Goal: Information Seeking & Learning: Learn about a topic

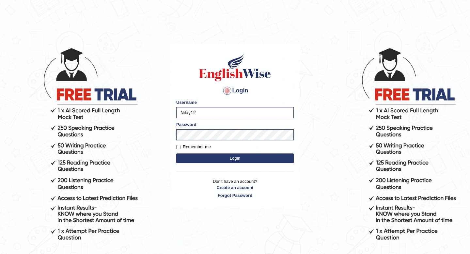
click at [227, 158] on button "Login" at bounding box center [235, 159] width 118 height 10
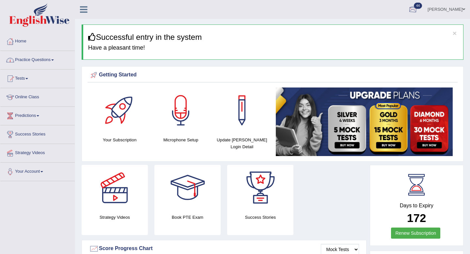
click at [418, 10] on div at bounding box center [413, 10] width 10 height 10
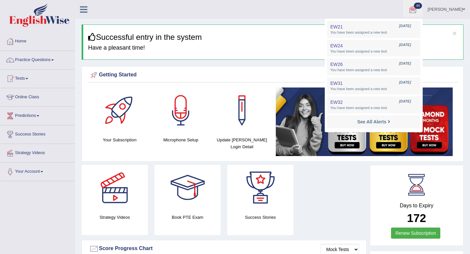
click at [418, 10] on div at bounding box center [413, 10] width 10 height 10
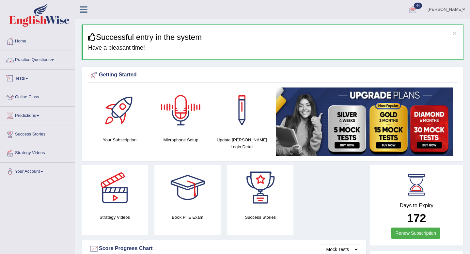
click at [53, 61] on link "Practice Questions" at bounding box center [37, 59] width 74 height 16
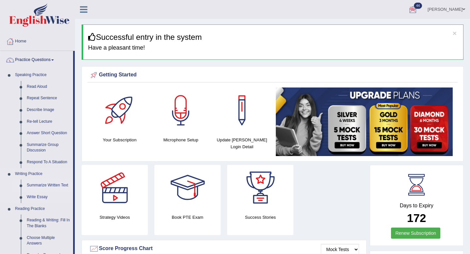
click at [49, 185] on link "Summarize Written Text" at bounding box center [48, 186] width 49 height 12
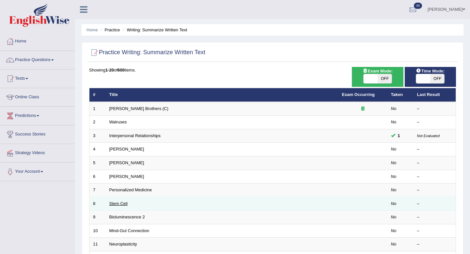
click at [121, 203] on link "Stem Cell" at bounding box center [118, 203] width 18 height 5
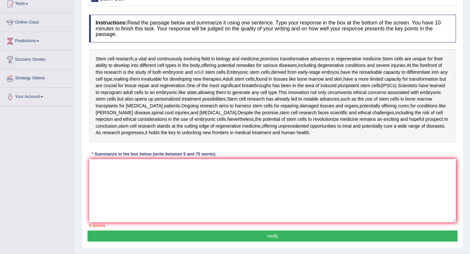
scroll to position [79, 0]
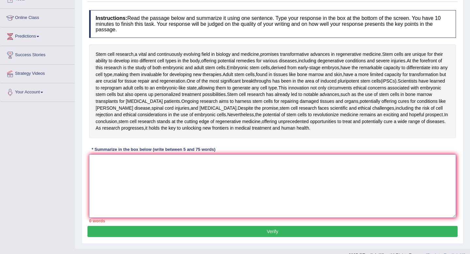
click at [132, 163] on textarea at bounding box center [272, 186] width 367 height 63
type textarea "S"
type textarea "s"
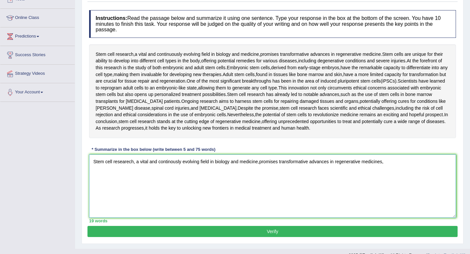
click at [261, 161] on textarea "Stem cell researech, a vital and continously evolving field in biology and medi…" at bounding box center [272, 186] width 367 height 63
click at [391, 160] on textarea "Stem cell researech, a vital and continously evolving field in biology and medi…" at bounding box center [272, 186] width 367 height 63
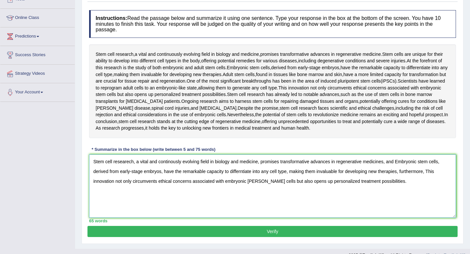
type textarea "Stem cell researech, a vital and continously evolving field in biology and medi…"
click at [335, 236] on button "Verify" at bounding box center [273, 231] width 370 height 11
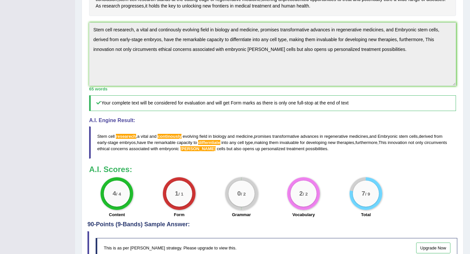
scroll to position [248, 0]
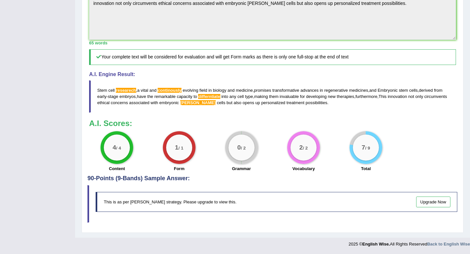
click at [434, 205] on link "Upgrade Now" at bounding box center [433, 202] width 35 height 11
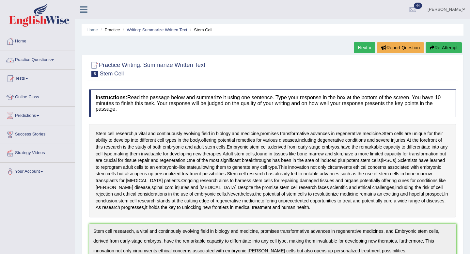
click at [46, 60] on link "Practice Questions" at bounding box center [37, 59] width 74 height 16
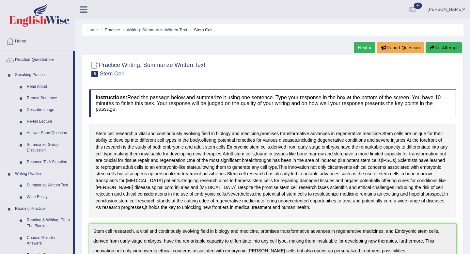
click at [56, 184] on link "Summarize Written Text" at bounding box center [48, 186] width 49 height 12
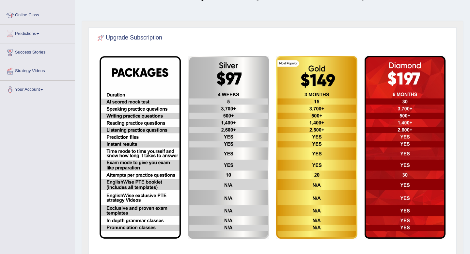
scroll to position [82, 0]
click at [148, 126] on img at bounding box center [140, 147] width 81 height 183
click at [216, 117] on img at bounding box center [228, 147] width 81 height 183
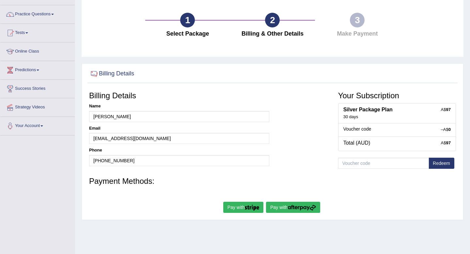
scroll to position [45, 0]
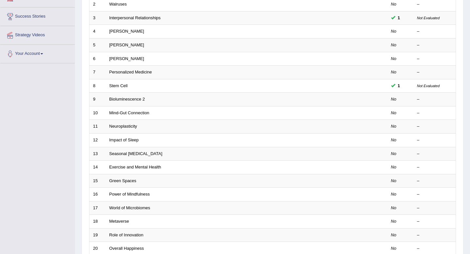
scroll to position [118, 0]
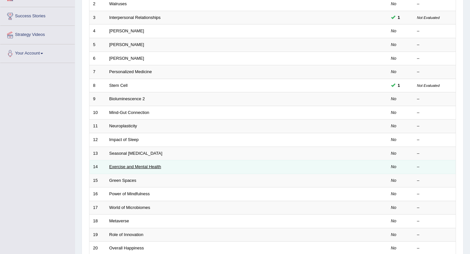
click at [144, 166] on link "Exercise and Mental Health" at bounding box center [135, 166] width 52 height 5
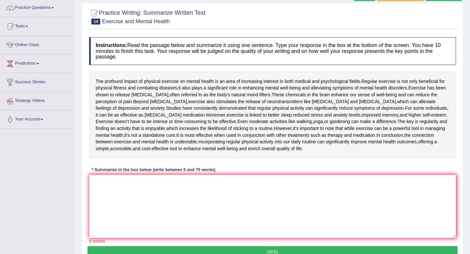
scroll to position [55, 0]
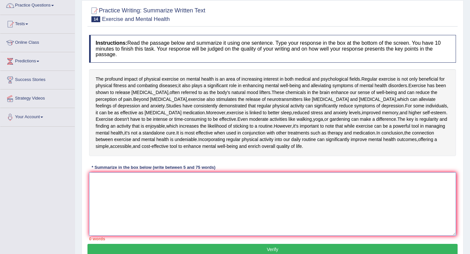
click at [132, 201] on textarea at bounding box center [272, 203] width 367 height 63
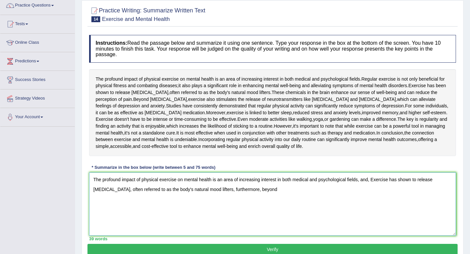
click at [375, 194] on textarea "The profound impact of physical exercise on mental health is an area of increas…" at bounding box center [272, 203] width 367 height 63
click at [271, 202] on textarea "The profound impact of physical exercise on mental health is an area of increas…" at bounding box center [272, 203] width 367 height 63
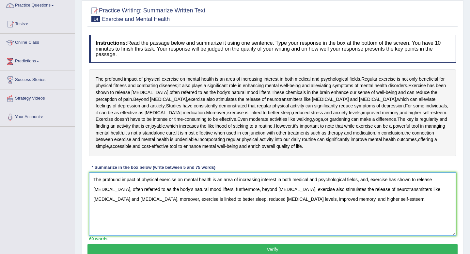
scroll to position [97, 0]
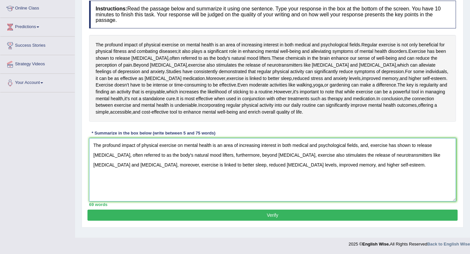
type textarea "The profound impact of physical exercise on mental health is an area of increas…"
click at [291, 221] on button "Verify" at bounding box center [273, 215] width 370 height 11
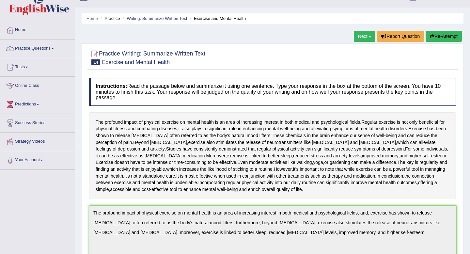
scroll to position [0, 0]
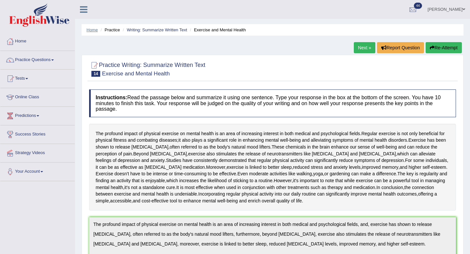
click at [94, 31] on link "Home" at bounding box center [92, 29] width 11 height 5
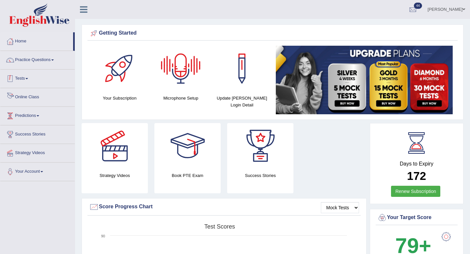
click at [31, 75] on link "Tests" at bounding box center [37, 78] width 74 height 16
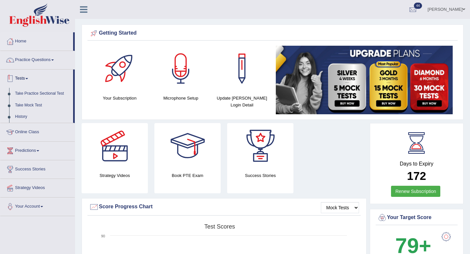
click at [28, 79] on span at bounding box center [26, 78] width 3 height 1
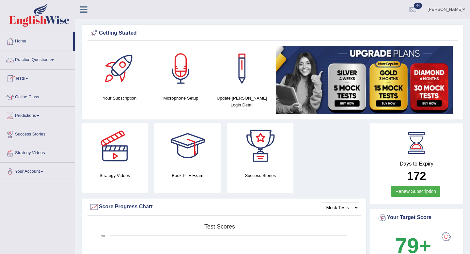
click at [54, 60] on link "Practice Questions" at bounding box center [37, 59] width 74 height 16
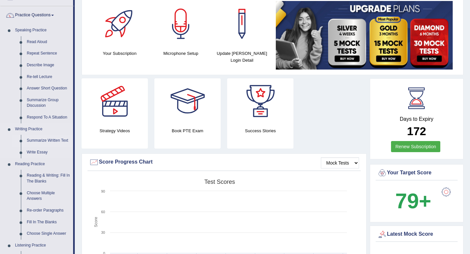
scroll to position [54, 0]
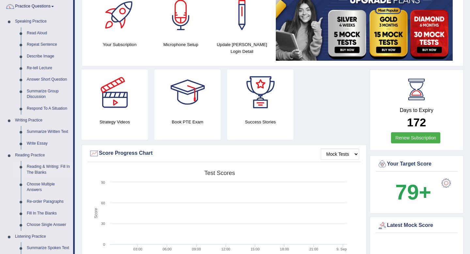
click at [45, 173] on link "Reading & Writing: Fill In The Blanks" at bounding box center [48, 169] width 49 height 17
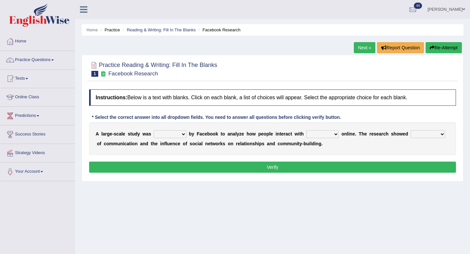
click at [175, 135] on select "surveyed had asked made" at bounding box center [170, 134] width 33 height 8
select select "surveyed"
click at [154, 131] on select "surveyed had asked made" at bounding box center [170, 134] width 33 height 8
click at [330, 133] on select "together all each other another" at bounding box center [322, 134] width 33 height 8
select select "each other"
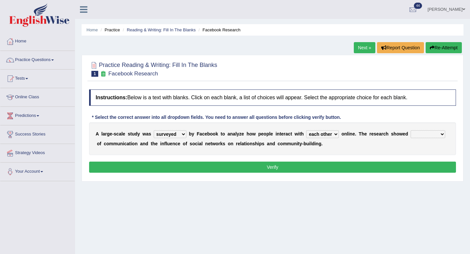
click at [307, 131] on select "together all each other another" at bounding box center [322, 134] width 33 height 8
click at [431, 134] on select "advantages standards fellowships patterns" at bounding box center [428, 134] width 35 height 8
click at [437, 132] on select "advantages standards fellowships patterns" at bounding box center [428, 134] width 35 height 8
select select "patterns"
click at [412, 131] on select "advantages standards fellowships patterns" at bounding box center [428, 134] width 35 height 8
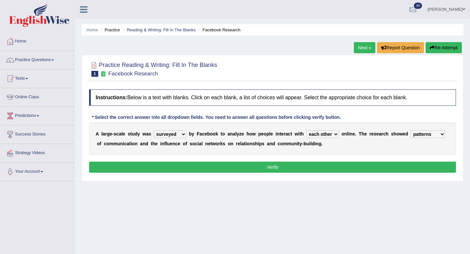
click at [393, 168] on button "Verify" at bounding box center [272, 167] width 367 height 11
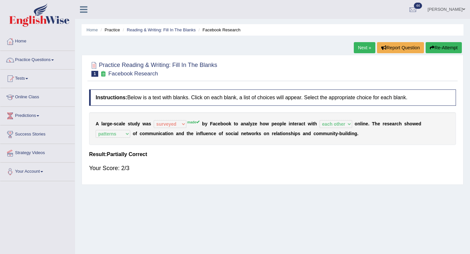
click at [366, 48] on link "Next »" at bounding box center [365, 47] width 22 height 11
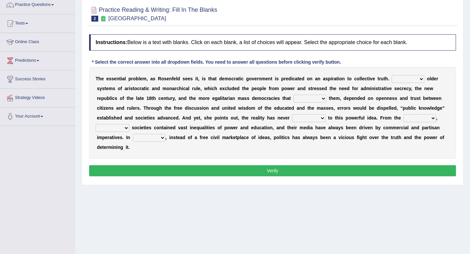
scroll to position [57, 0]
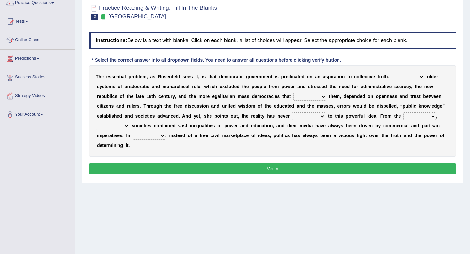
click at [398, 73] on div "T h e e s s e n t i a l p r o b l e m , a s R o s e n f e l d s e e s i t , i s…" at bounding box center [272, 110] width 367 height 91
click at [400, 78] on select "Like Unlike Likely Safely" at bounding box center [408, 77] width 33 height 8
click at [166, 5] on h2 "Practice Reading & Writing: Fill In The Blanks 2 New Republic" at bounding box center [153, 11] width 128 height 16
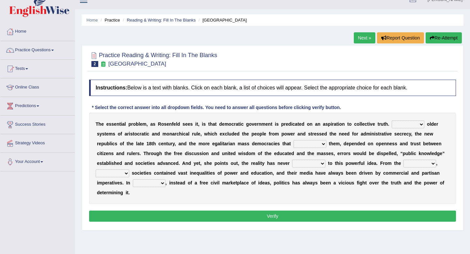
scroll to position [0, 0]
